Goal: Information Seeking & Learning: Learn about a topic

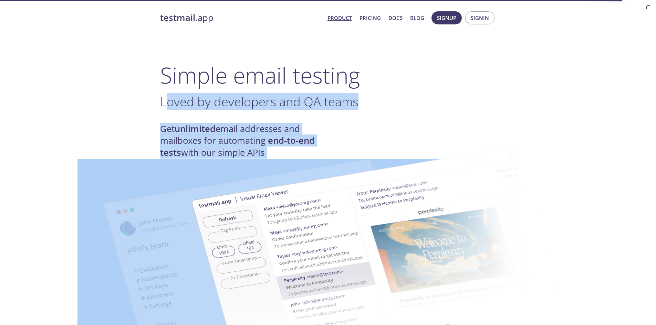
drag, startPoint x: 167, startPoint y: 104, endPoint x: 299, endPoint y: 155, distance: 141.7
click at [299, 155] on img at bounding box center [377, 253] width 372 height 233
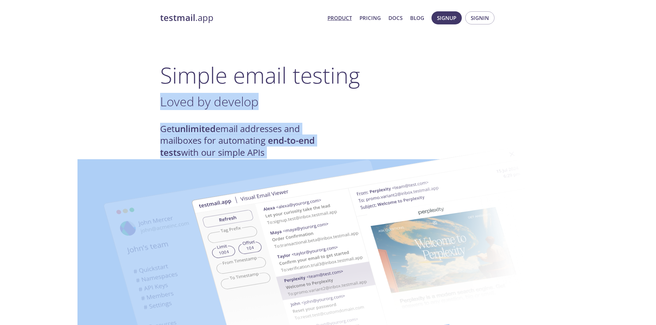
click at [179, 131] on strong "unlimited" at bounding box center [195, 129] width 41 height 12
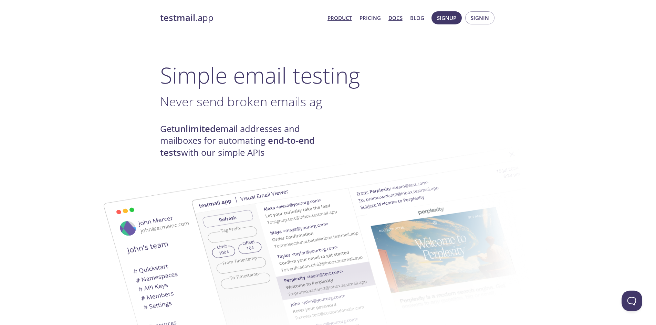
click at [399, 18] on link "Docs" at bounding box center [396, 17] width 14 height 9
click at [370, 17] on link "Pricing" at bounding box center [370, 17] width 21 height 9
